Goal: Contribute content: Contribute content

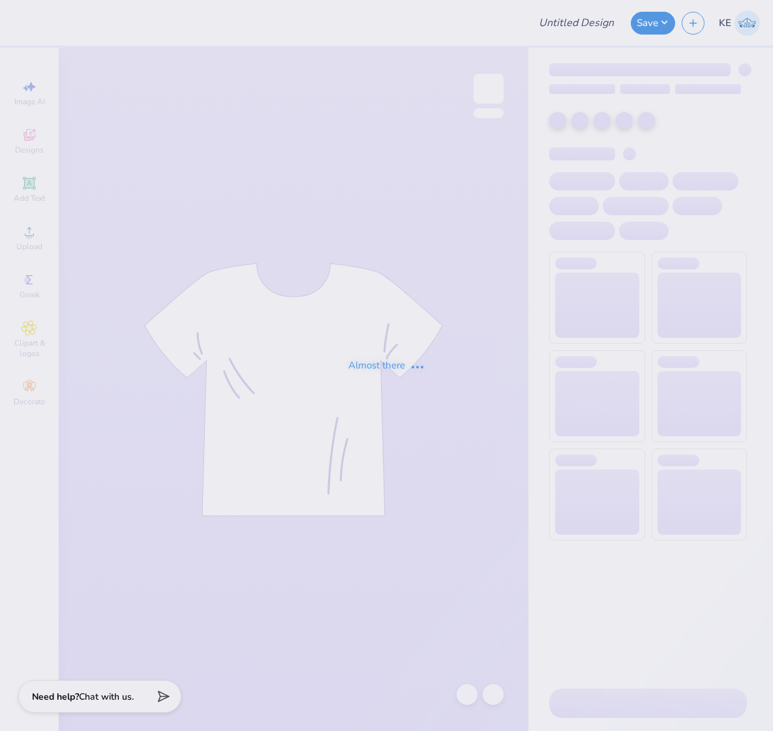
type input "Best Buddies Fall Tee 4 2025"
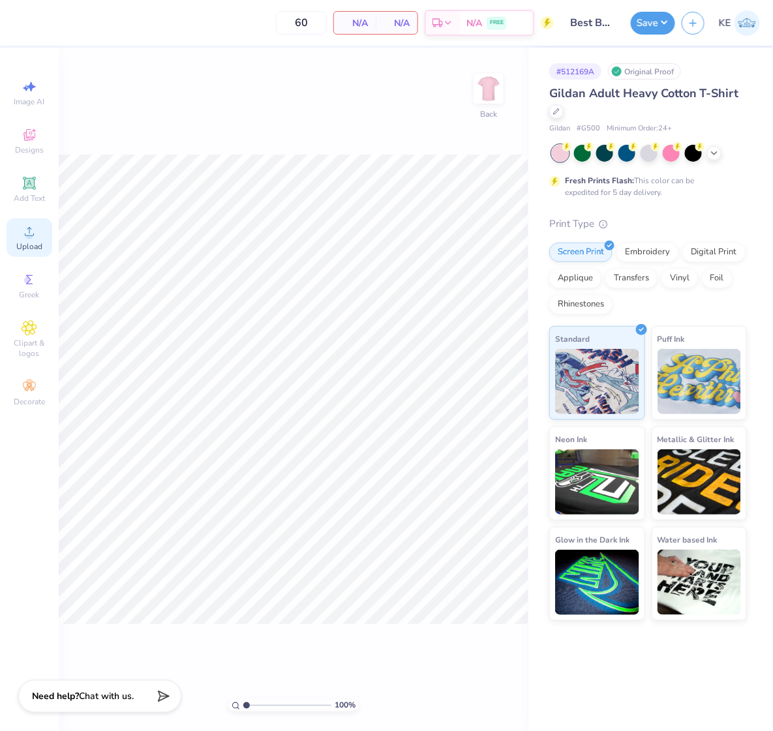
click at [28, 239] on circle at bounding box center [28, 235] width 7 height 7
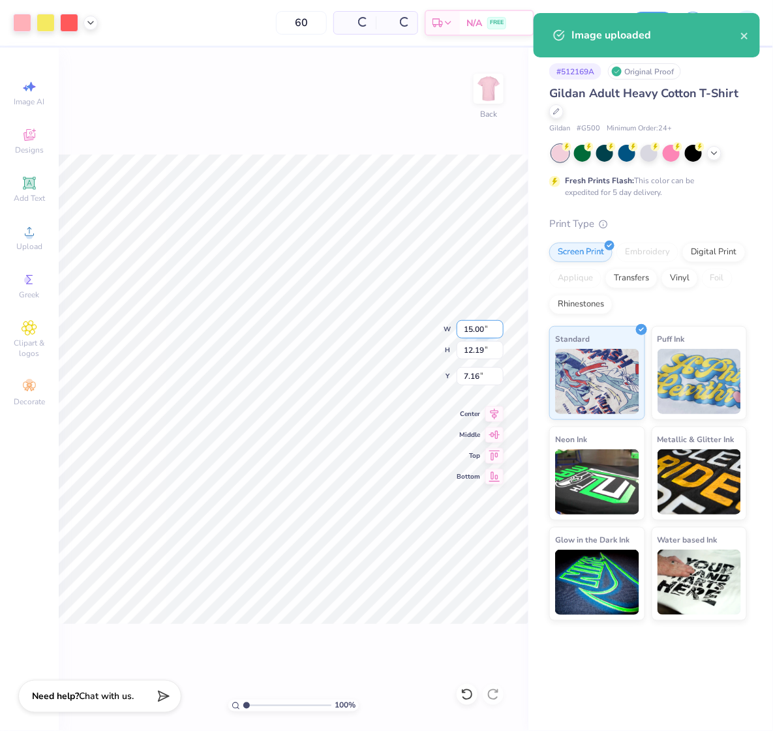
click at [471, 329] on input "15.00" at bounding box center [479, 329] width 47 height 18
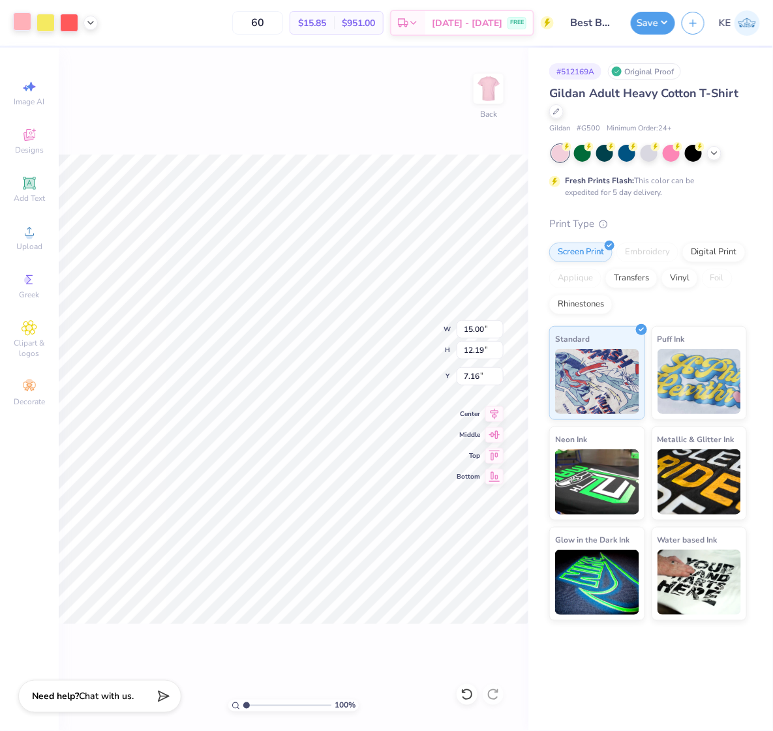
click at [25, 23] on div at bounding box center [22, 21] width 18 height 18
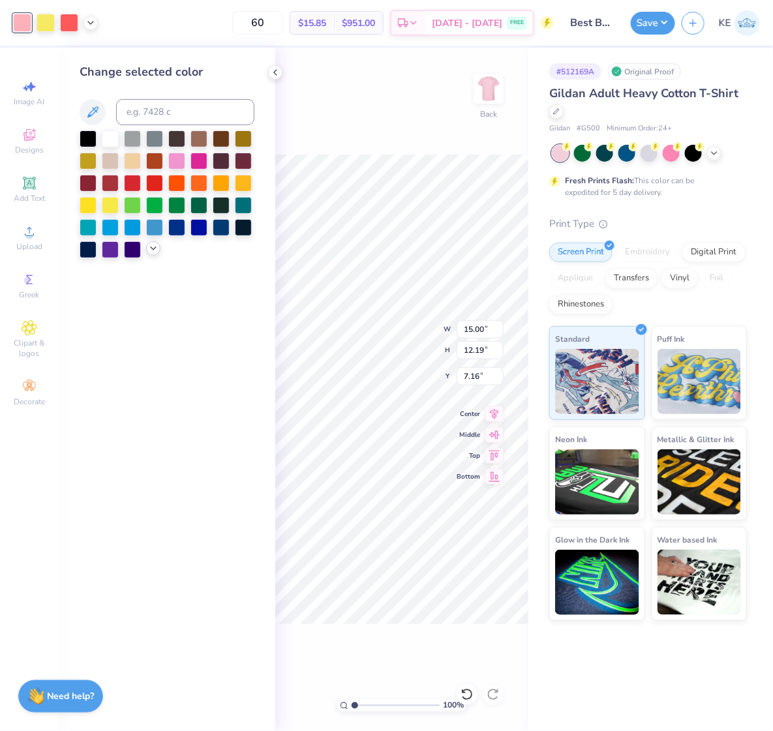
click at [155, 245] on icon at bounding box center [153, 248] width 10 height 10
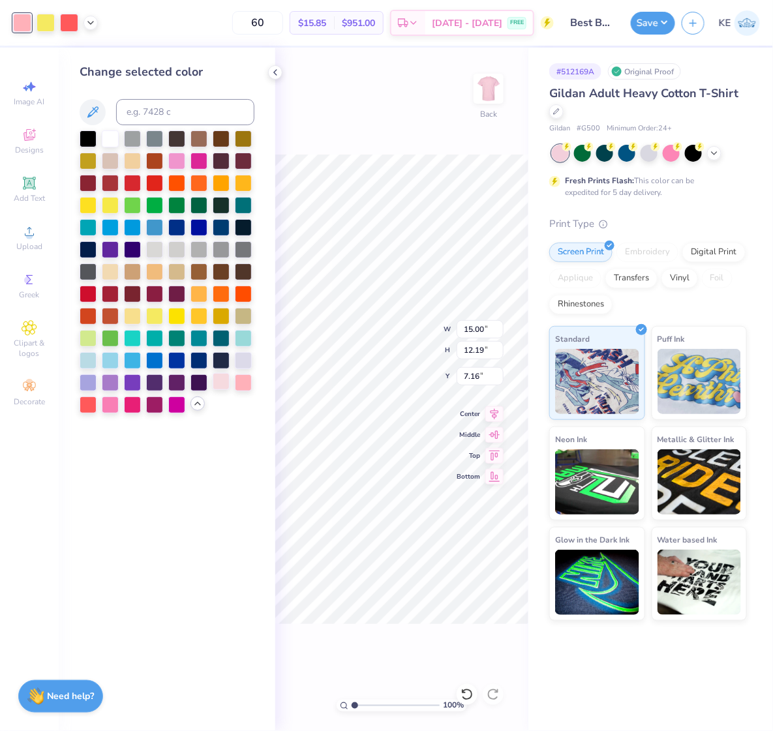
click at [220, 383] on div at bounding box center [221, 381] width 17 height 17
click at [85, 408] on div at bounding box center [88, 403] width 17 height 17
click at [241, 381] on div at bounding box center [243, 381] width 17 height 17
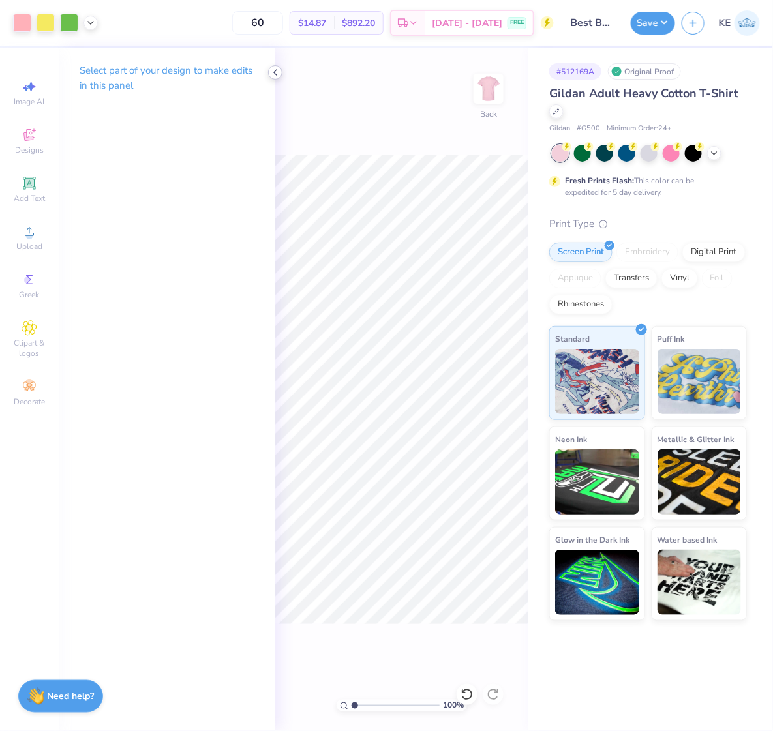
click at [276, 68] on icon at bounding box center [275, 72] width 10 height 10
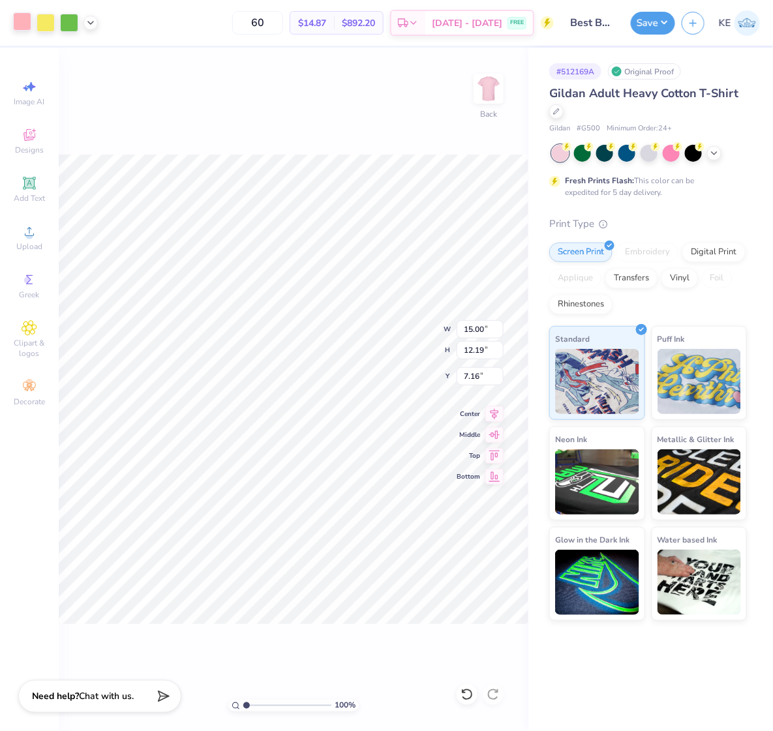
click at [31, 16] on div at bounding box center [22, 21] width 18 height 18
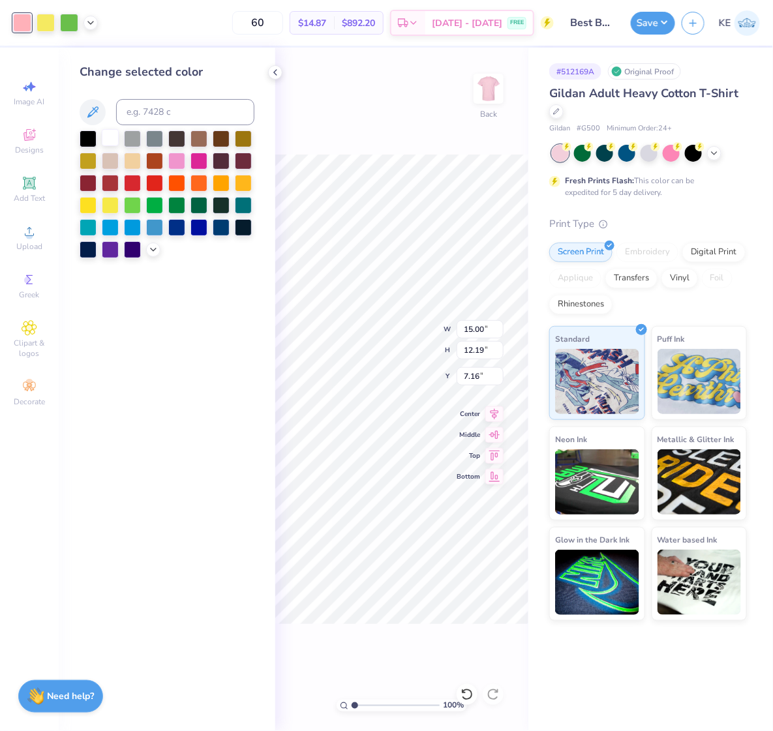
click at [106, 139] on div at bounding box center [110, 137] width 17 height 17
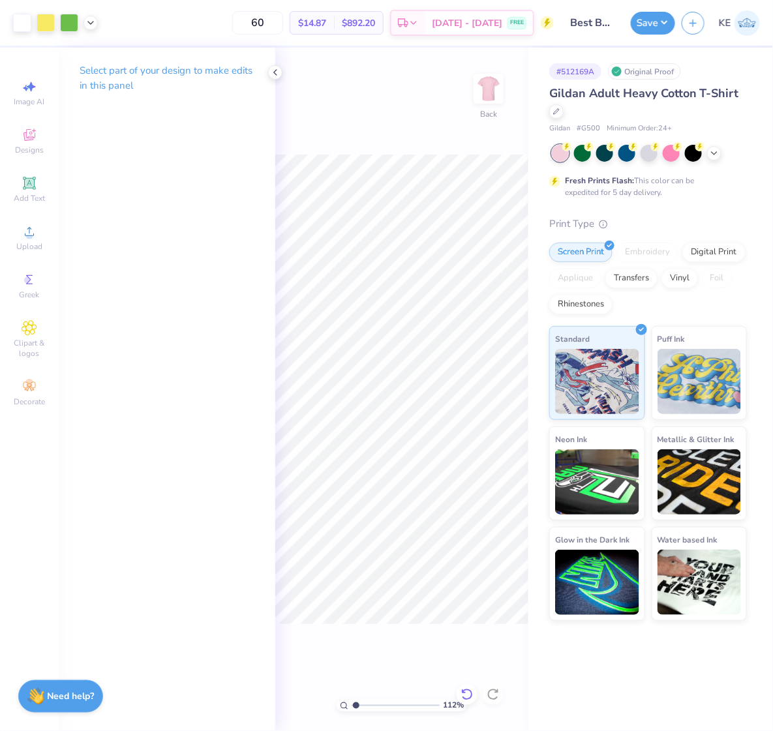
click at [462, 694] on icon at bounding box center [466, 694] width 13 height 13
click at [467, 696] on icon at bounding box center [466, 694] width 13 height 13
type input "1"
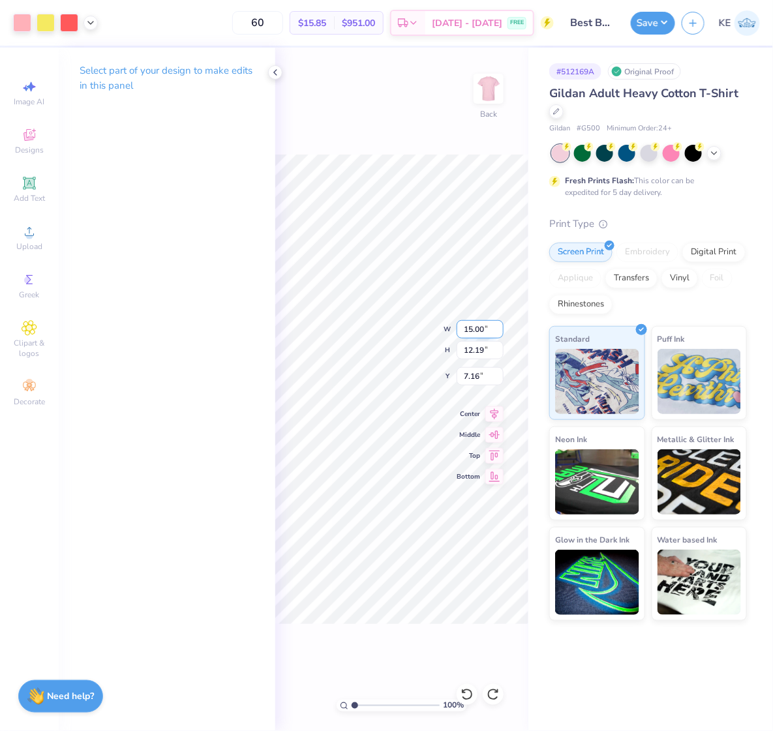
click at [466, 323] on input "15.00" at bounding box center [479, 329] width 47 height 18
type input "12.50"
type input "10.16"
type input "3.00"
click at [474, 333] on input "12.50" at bounding box center [479, 329] width 47 height 18
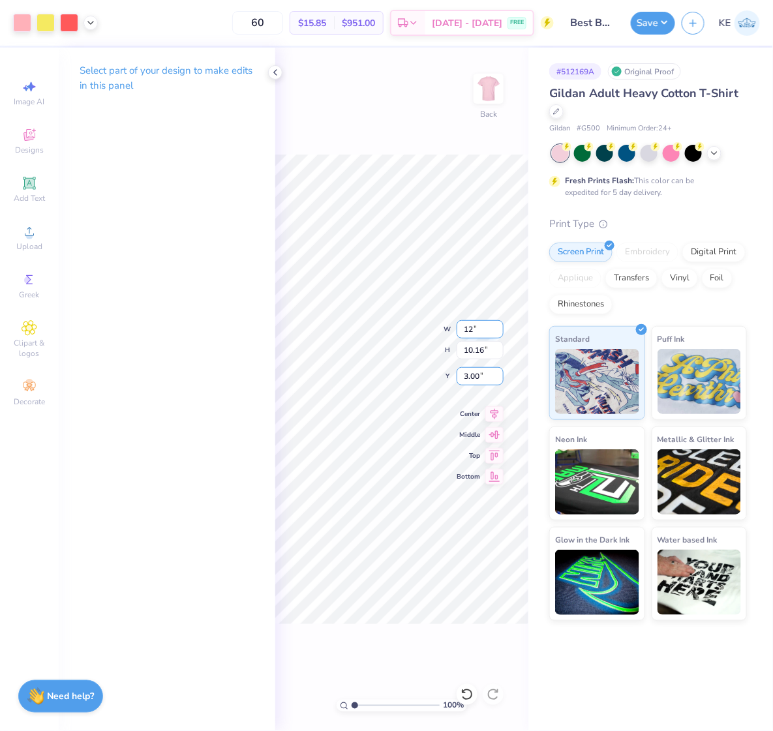
type input "12.00"
type input "9.75"
type input "3.00"
click at [484, 97] on img at bounding box center [488, 89] width 52 height 52
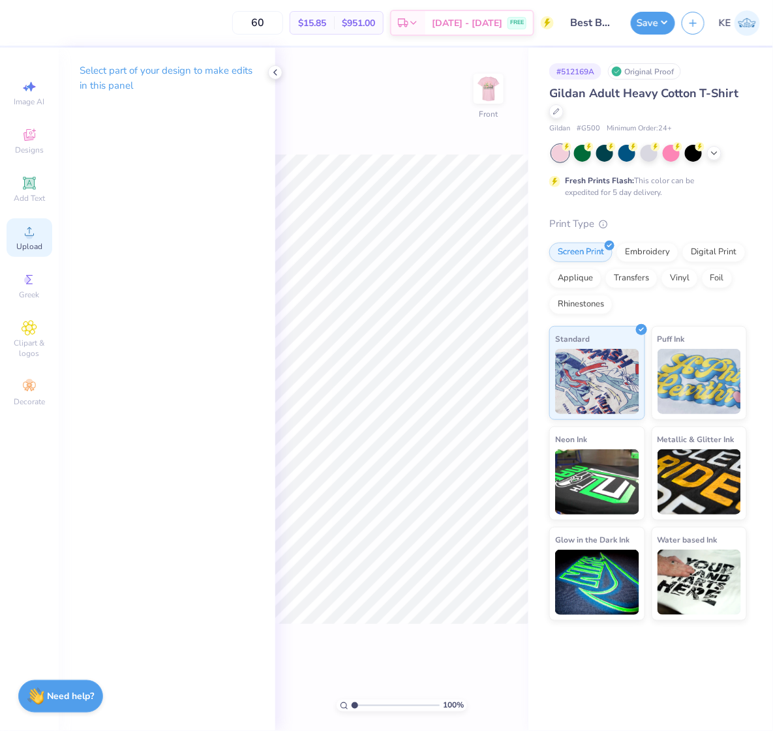
click at [29, 249] on span "Upload" at bounding box center [29, 246] width 26 height 10
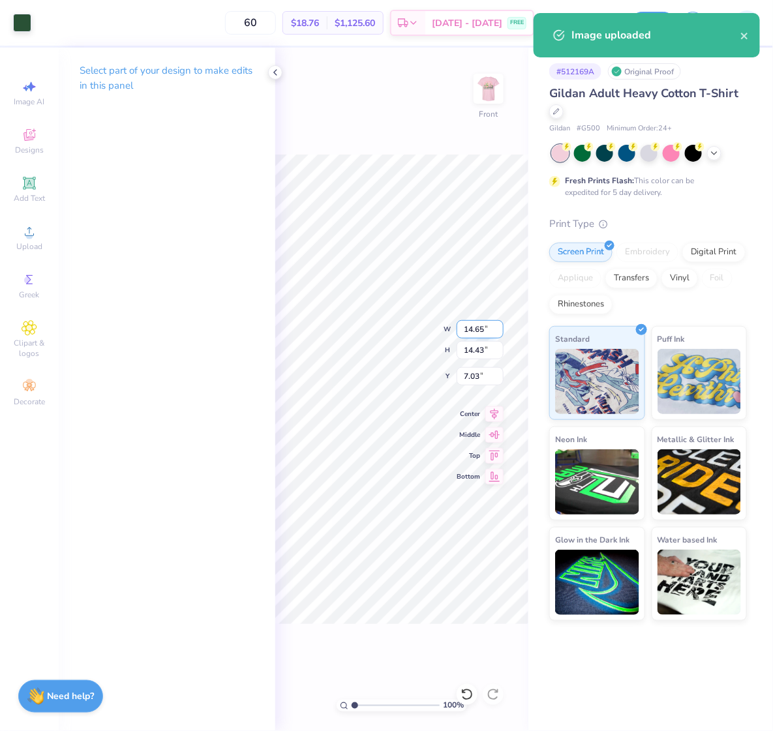
click at [474, 327] on input "14.65" at bounding box center [479, 329] width 47 height 18
type input "12.00"
type input "11.82"
type input "3.00"
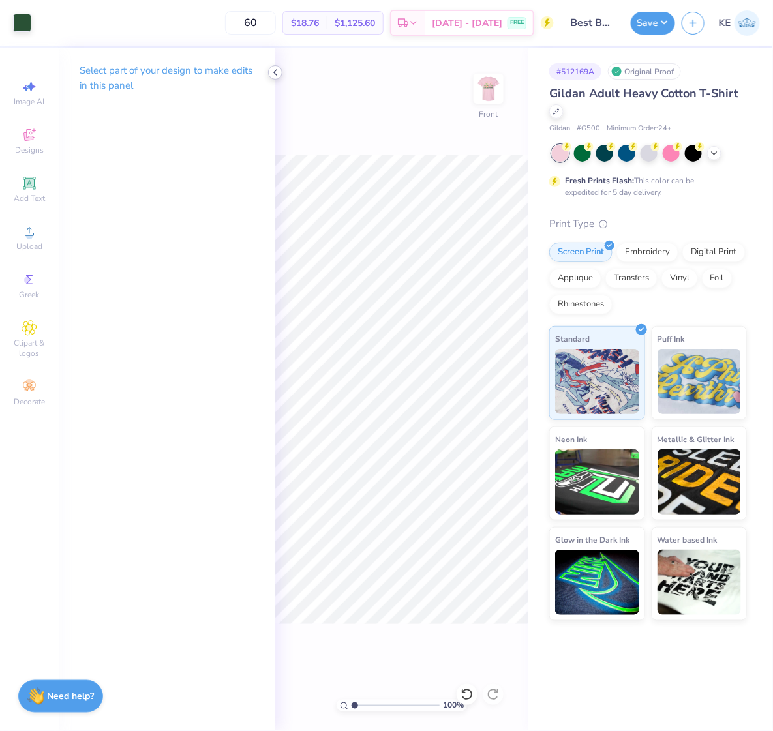
click at [270, 72] on icon at bounding box center [275, 72] width 10 height 10
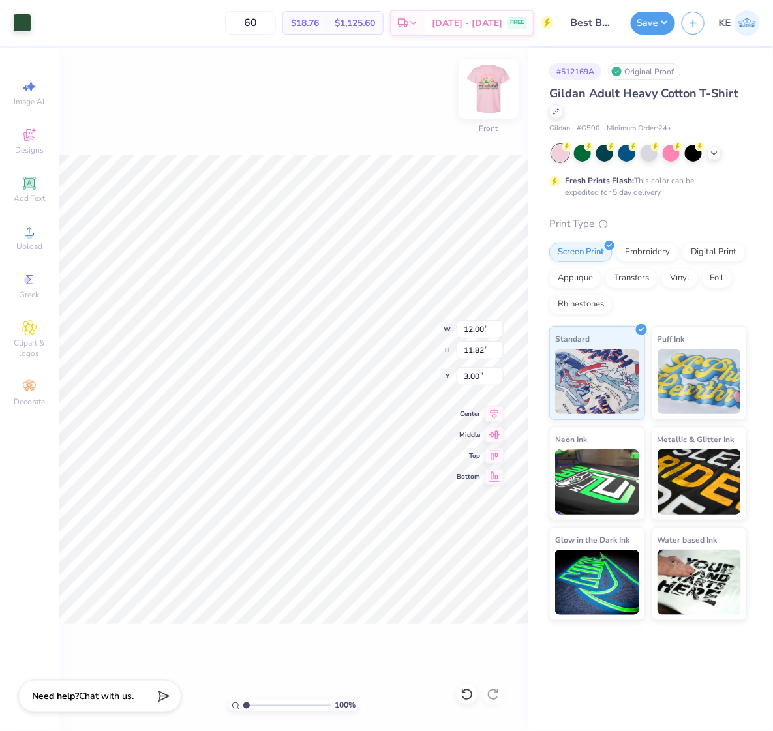
click at [480, 92] on img at bounding box center [488, 89] width 52 height 52
click at [493, 102] on img at bounding box center [488, 89] width 52 height 52
click at [655, 20] on button "Save" at bounding box center [653, 21] width 44 height 23
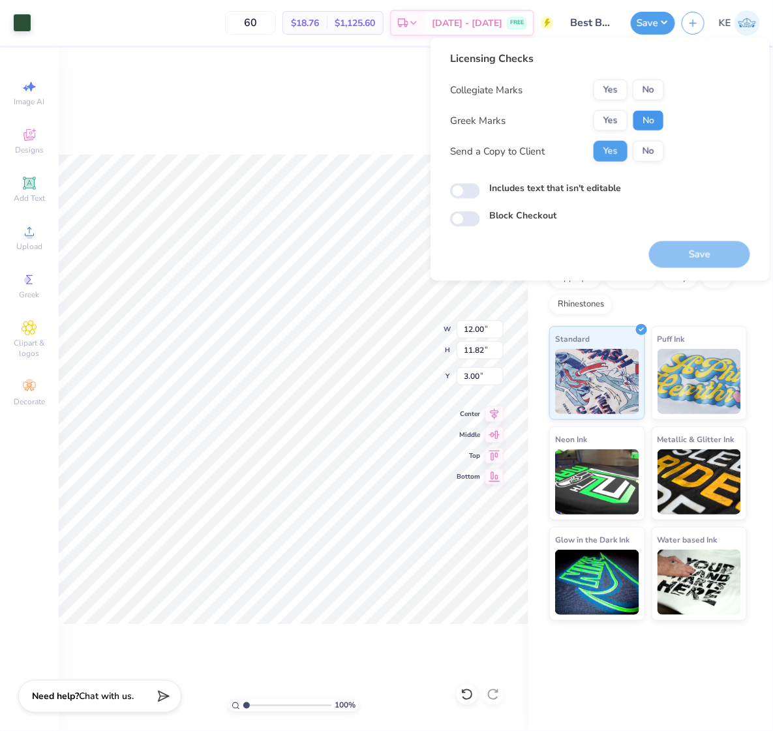
click at [638, 117] on button "No" at bounding box center [647, 120] width 31 height 21
click at [648, 83] on button "No" at bounding box center [647, 90] width 31 height 21
click at [707, 256] on button "Save" at bounding box center [699, 254] width 101 height 27
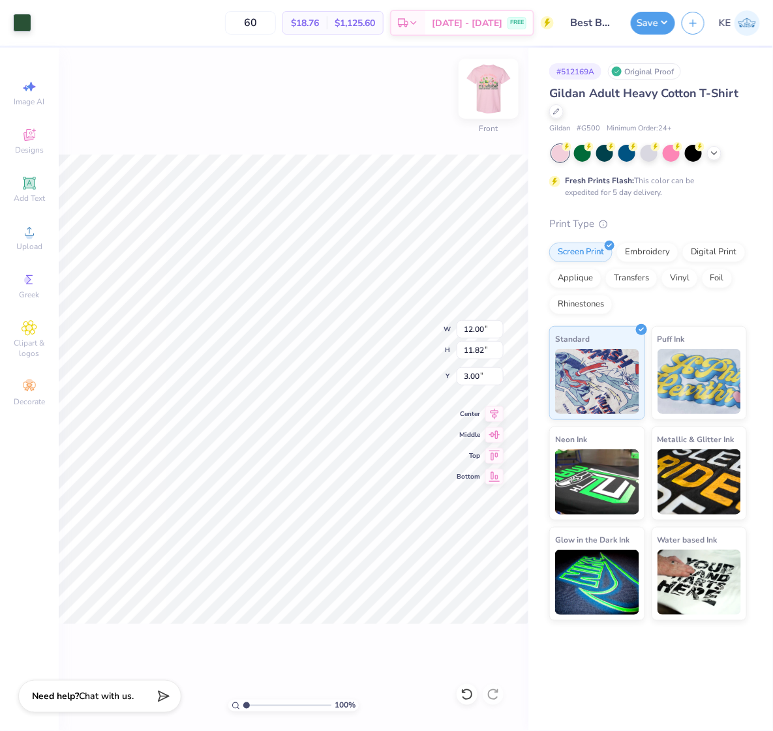
click at [484, 86] on img at bounding box center [488, 89] width 52 height 52
click at [22, 23] on div at bounding box center [22, 21] width 18 height 18
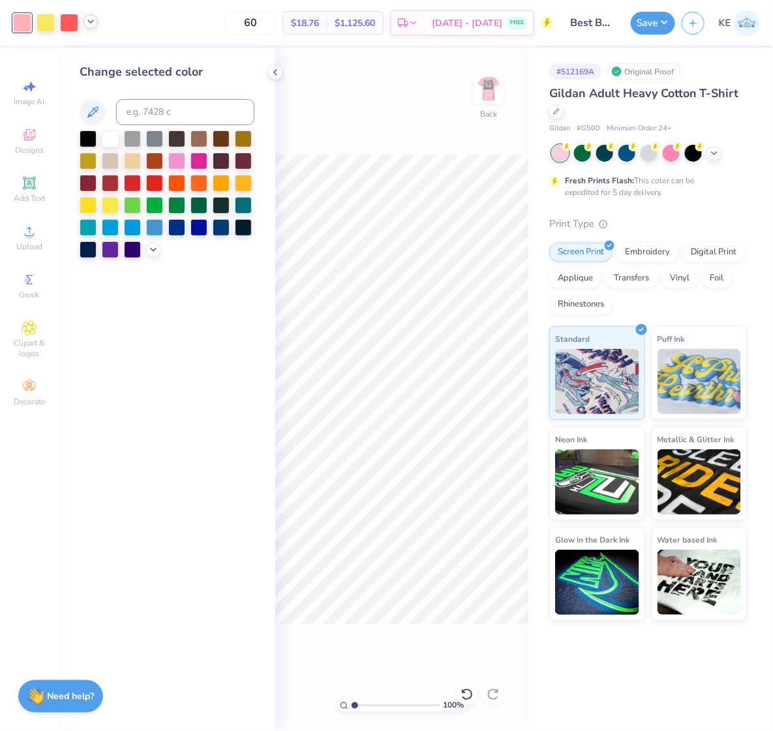
click at [90, 23] on icon at bounding box center [90, 21] width 10 height 10
click at [148, 252] on icon at bounding box center [153, 248] width 10 height 10
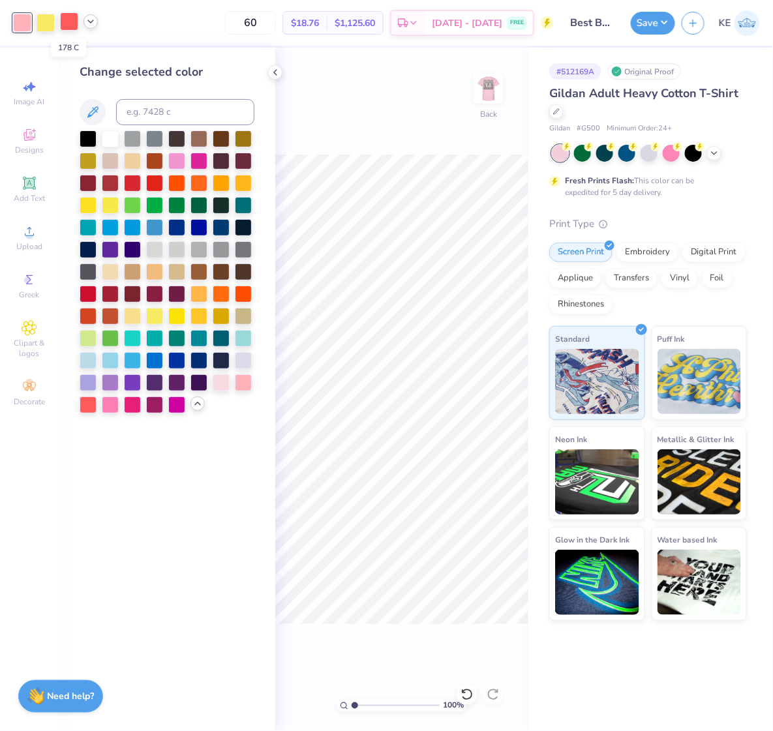
click at [63, 20] on div at bounding box center [69, 21] width 18 height 18
click at [83, 291] on div at bounding box center [88, 292] width 17 height 17
click at [16, 21] on div at bounding box center [22, 21] width 18 height 18
click at [80, 398] on div at bounding box center [88, 403] width 17 height 17
click at [196, 517] on div "Change selected color" at bounding box center [167, 389] width 216 height 683
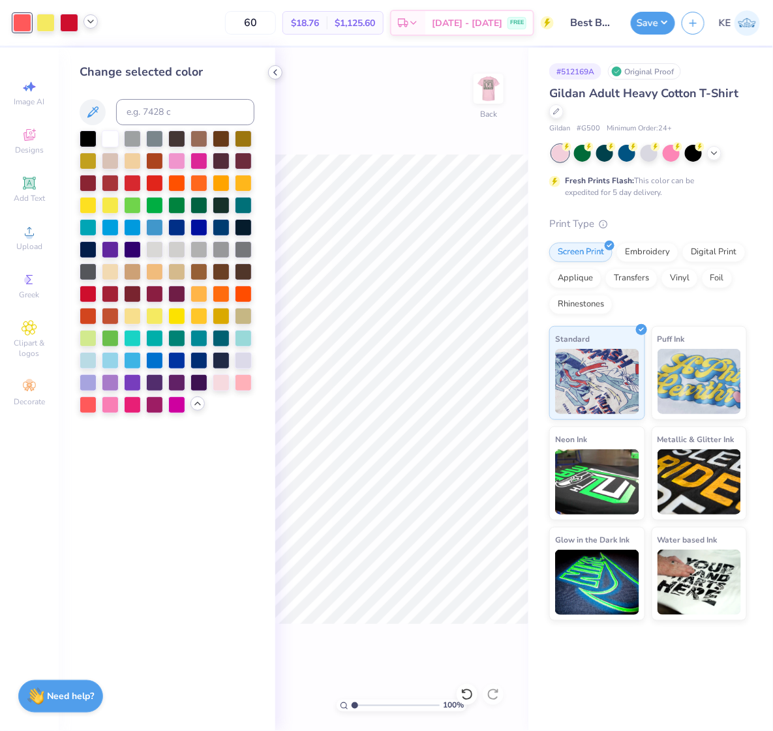
click at [273, 74] on icon at bounding box center [275, 72] width 10 height 10
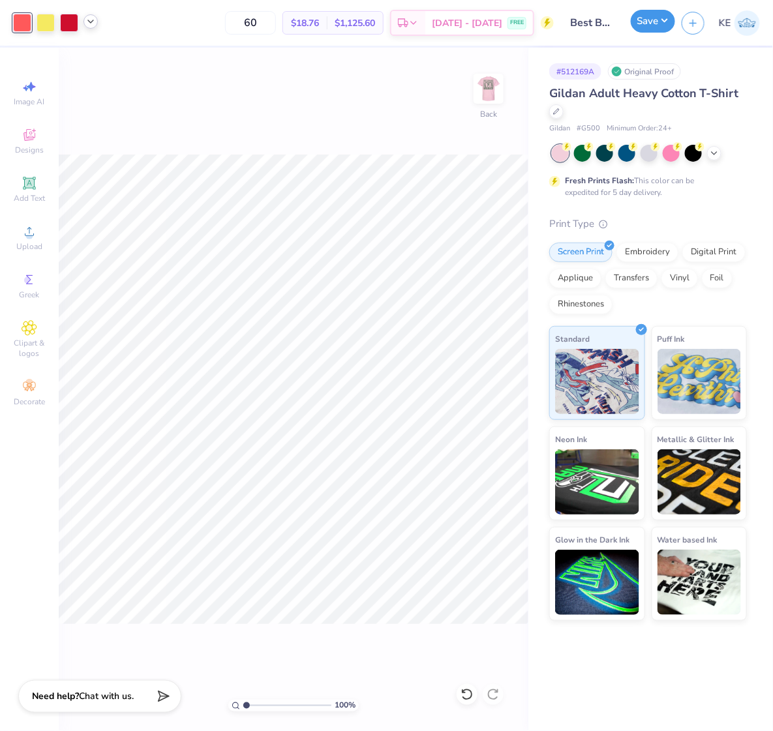
click at [662, 20] on button "Save" at bounding box center [653, 21] width 44 height 23
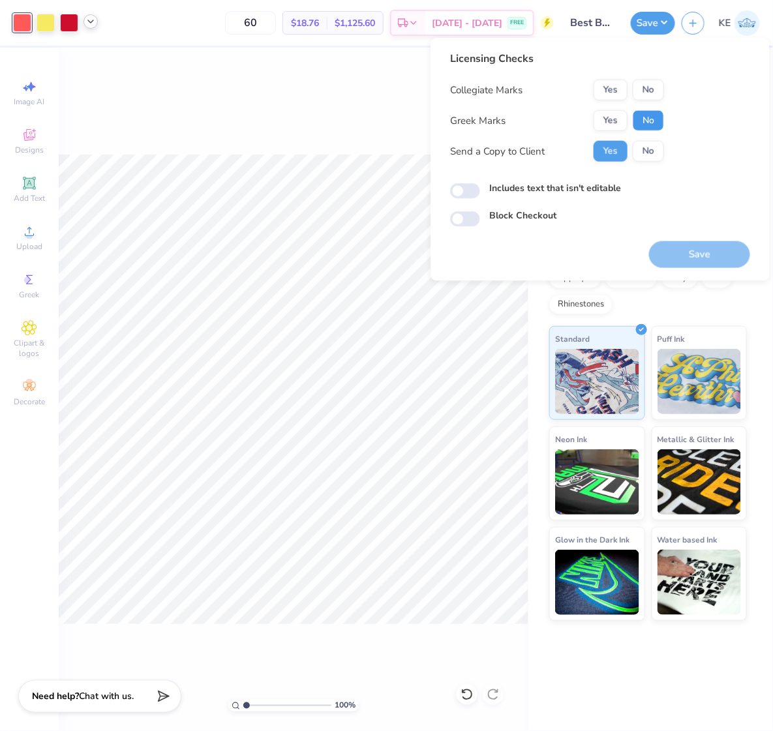
click at [651, 124] on button "No" at bounding box center [647, 120] width 31 height 21
click at [650, 93] on button "No" at bounding box center [647, 90] width 31 height 21
click at [709, 258] on button "Save" at bounding box center [699, 254] width 101 height 27
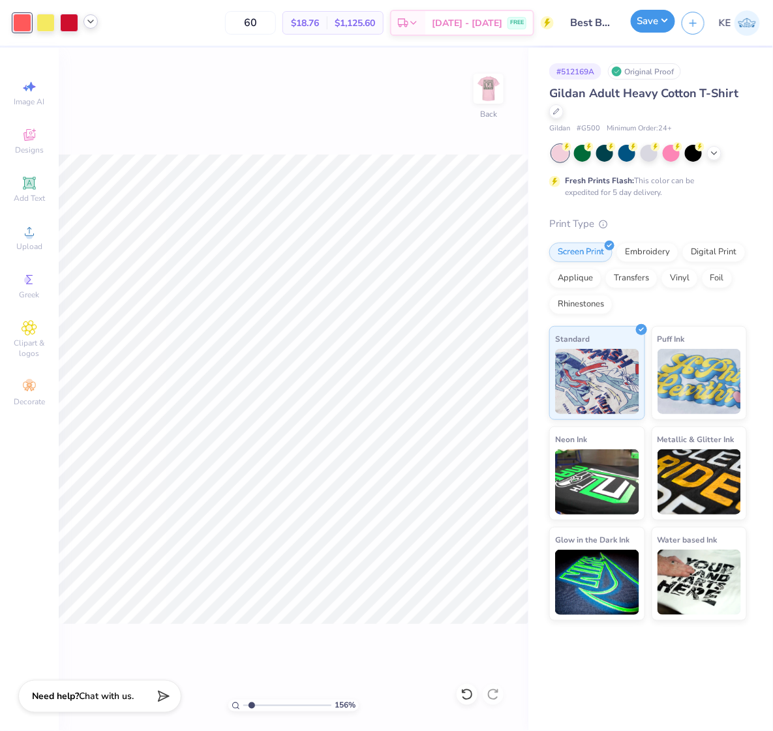
click at [668, 23] on button "Save" at bounding box center [653, 21] width 44 height 23
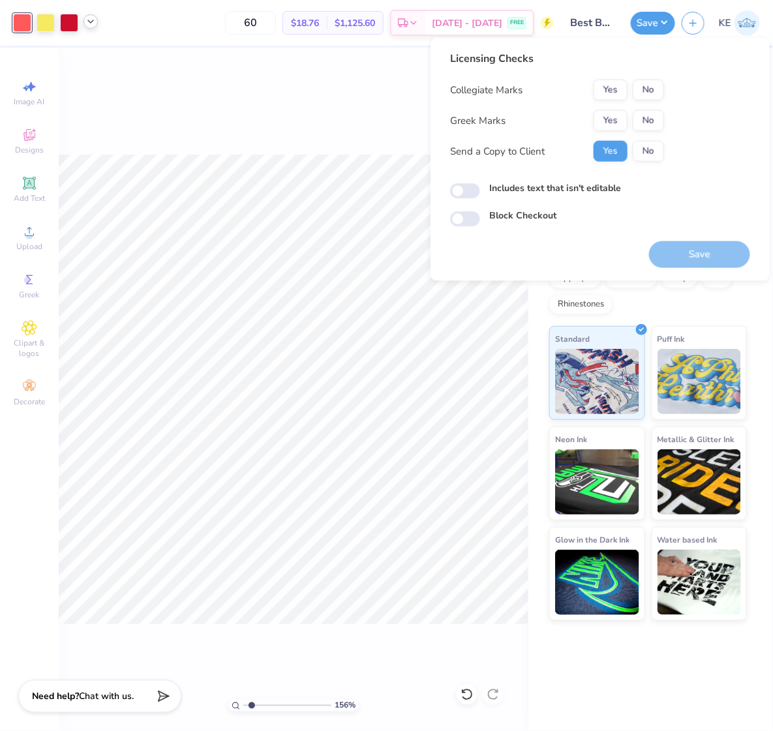
click at [324, 102] on div "156 % Back" at bounding box center [293, 389] width 469 height 683
type input "1.5599703687744"
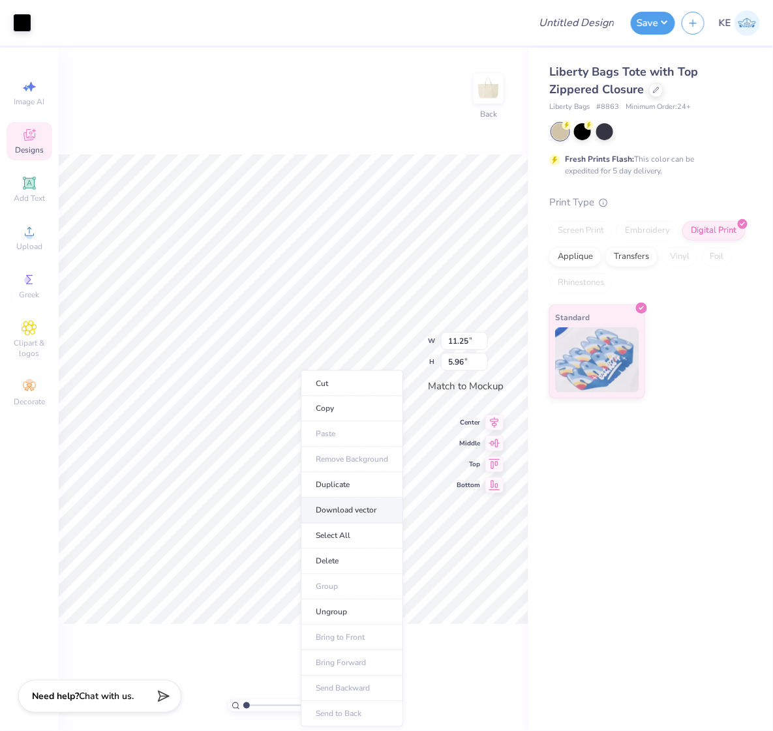
click at [328, 503] on li "Download vector" at bounding box center [352, 510] width 102 height 25
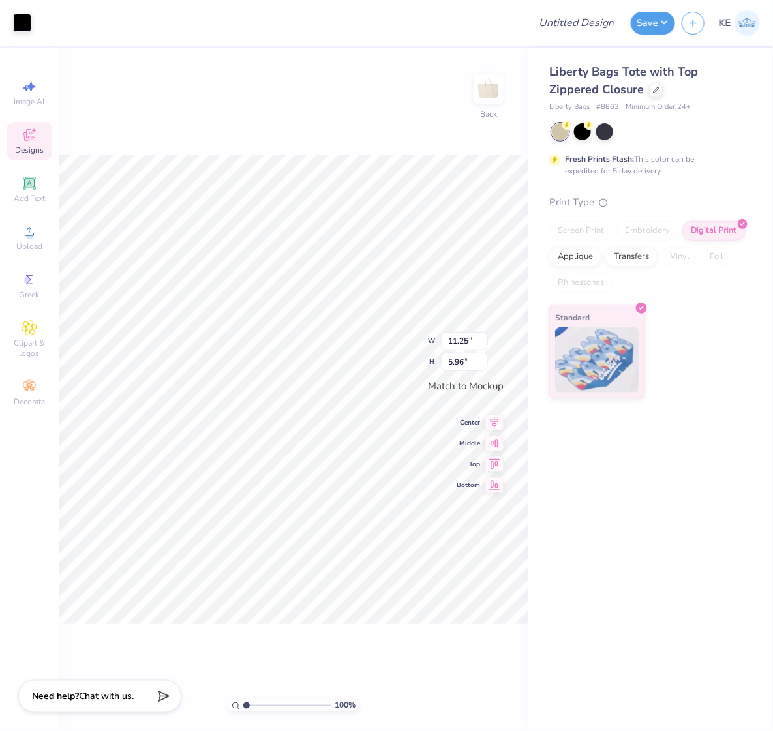
click at [375, 27] on div at bounding box center [280, 23] width 484 height 46
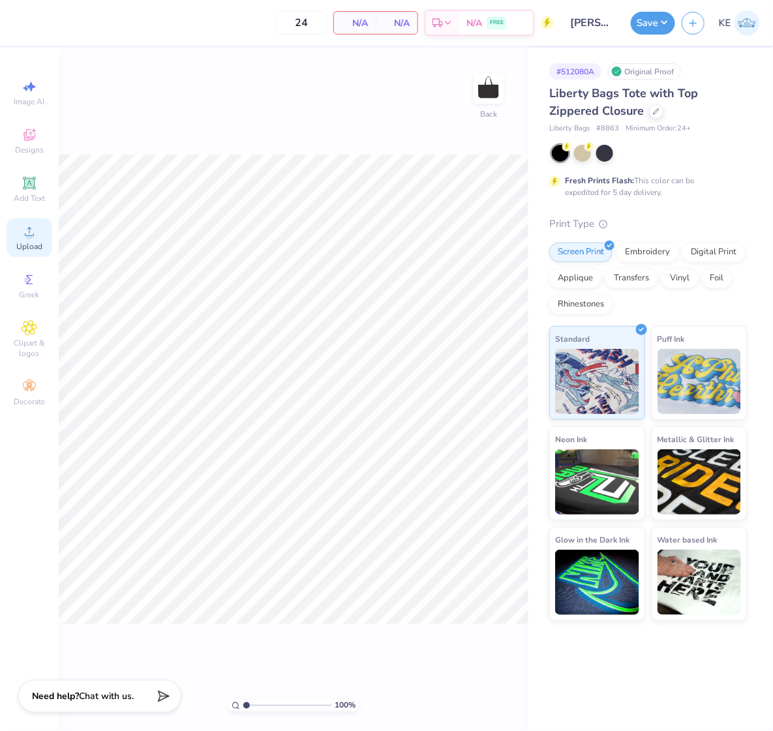
click at [37, 237] on icon at bounding box center [30, 232] width 16 height 16
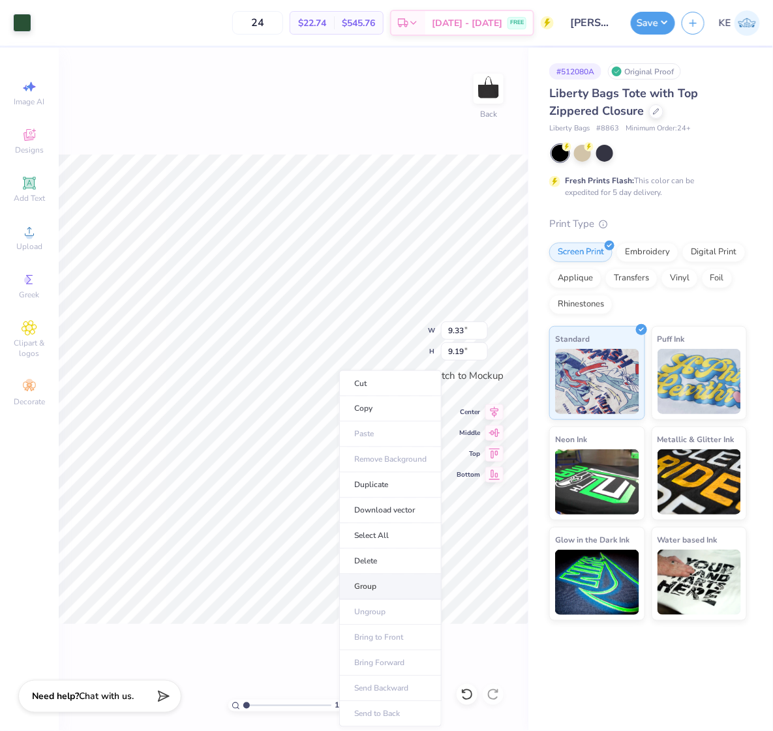
click at [395, 586] on li "Group" at bounding box center [390, 586] width 102 height 25
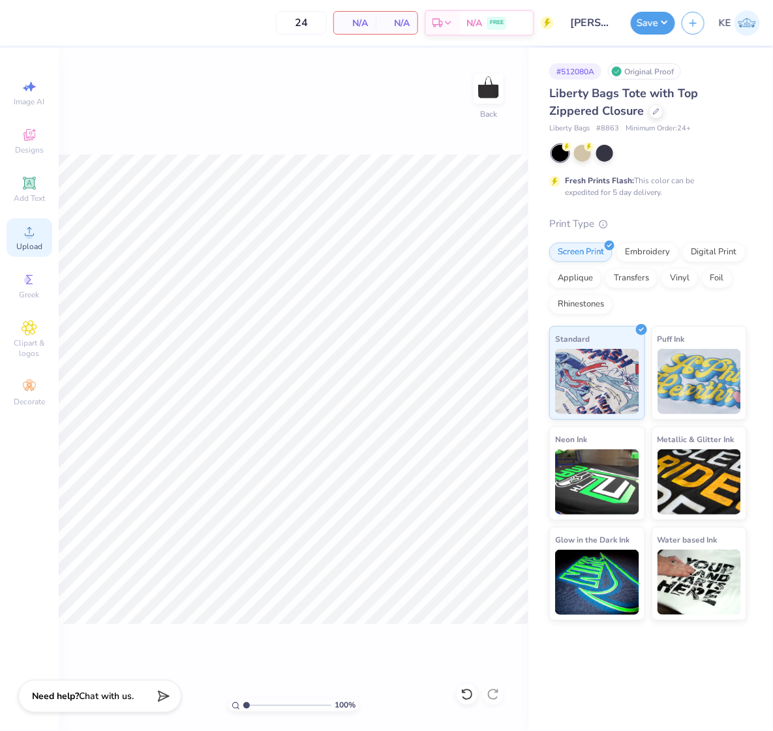
click at [42, 241] on div "Upload" at bounding box center [30, 237] width 46 height 38
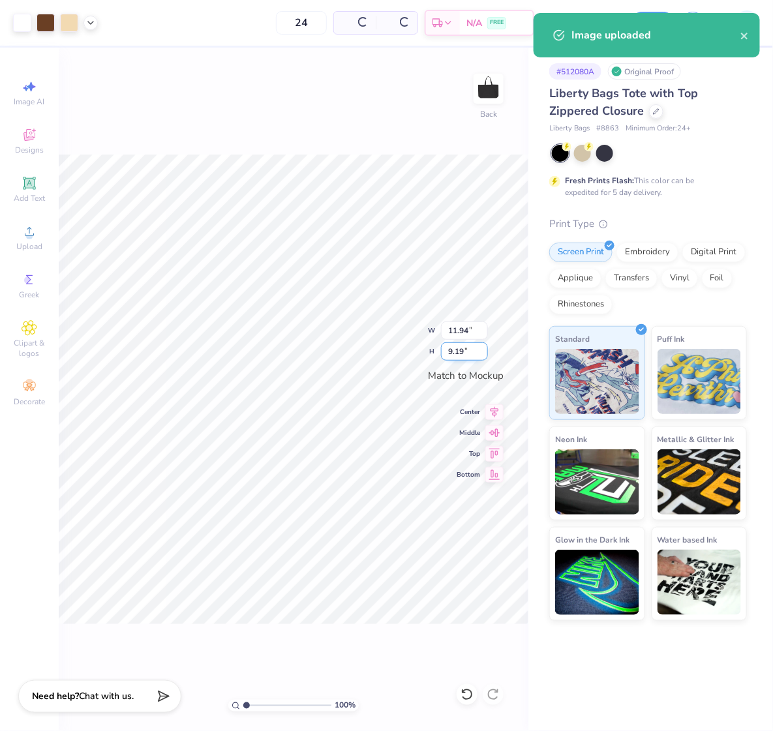
click at [459, 354] on input "9.19" at bounding box center [464, 351] width 47 height 18
click at [456, 351] on input "9.19" at bounding box center [464, 351] width 47 height 18
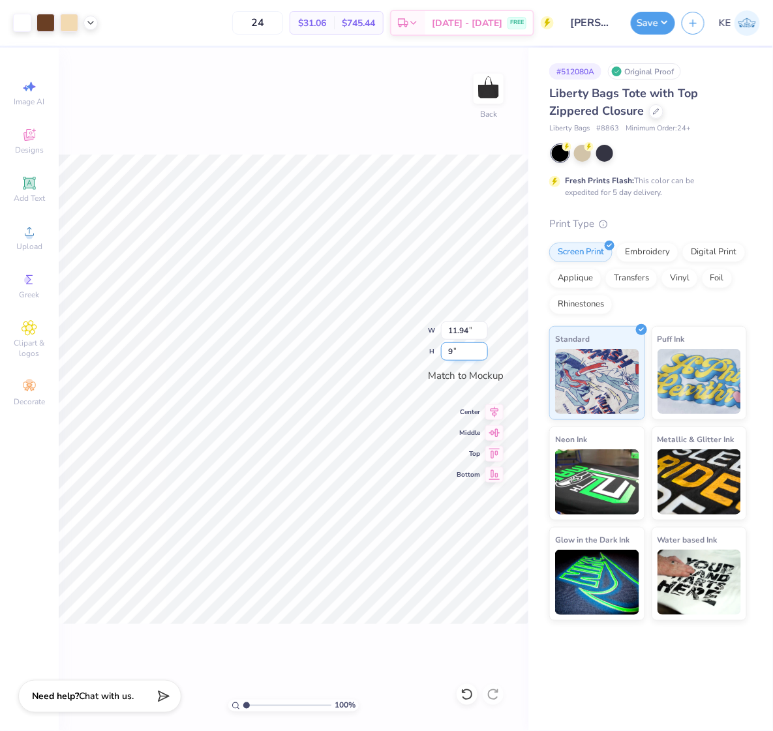
type input "9"
type input "11.69"
click at [460, 349] on input "9.00" at bounding box center [464, 351] width 47 height 18
type input "8"
type input "10.39"
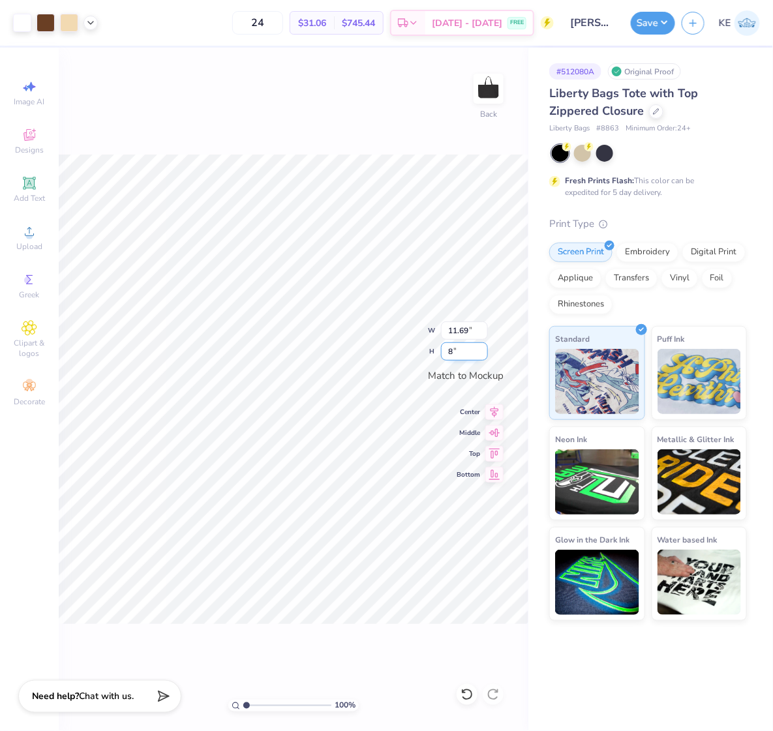
type input "8.00"
click at [659, 24] on button "Save" at bounding box center [653, 21] width 44 height 23
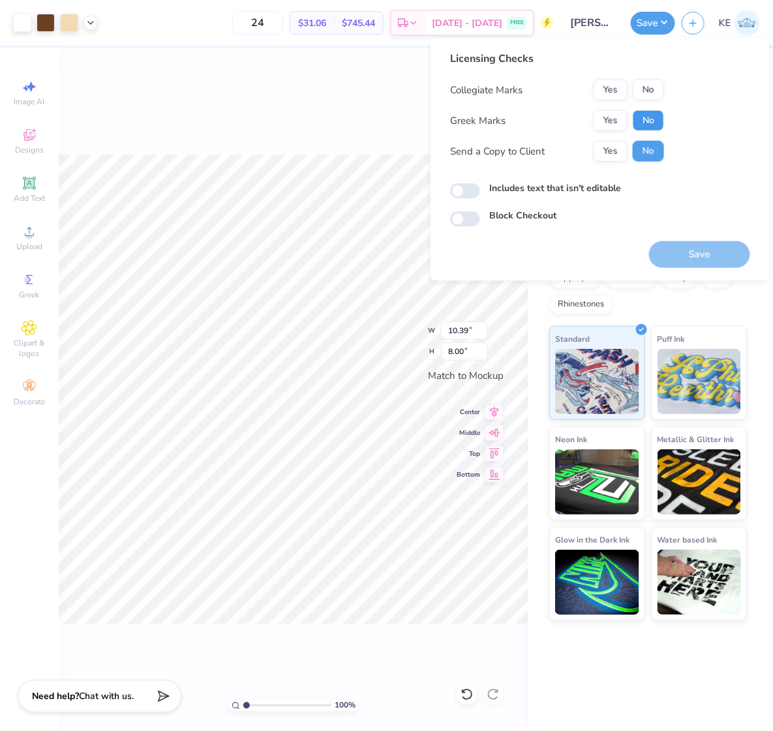
click at [650, 112] on button "No" at bounding box center [647, 120] width 31 height 21
click at [651, 89] on button "No" at bounding box center [647, 90] width 31 height 21
click at [694, 256] on button "Save" at bounding box center [699, 254] width 101 height 27
